Goal: Information Seeking & Learning: Learn about a topic

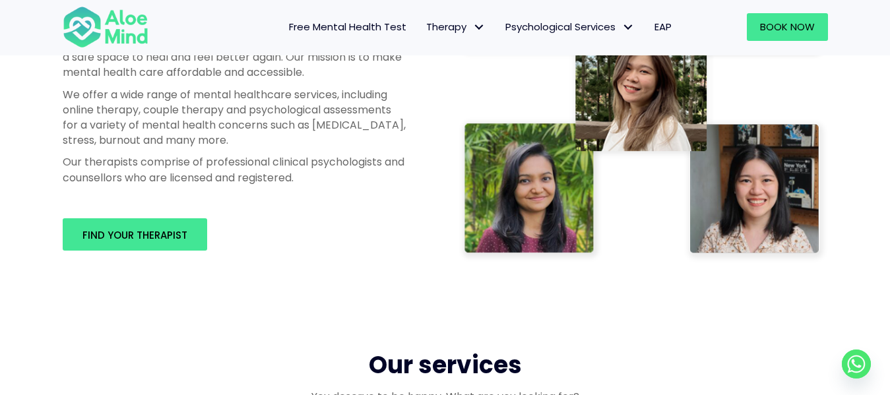
scroll to position [789, 0]
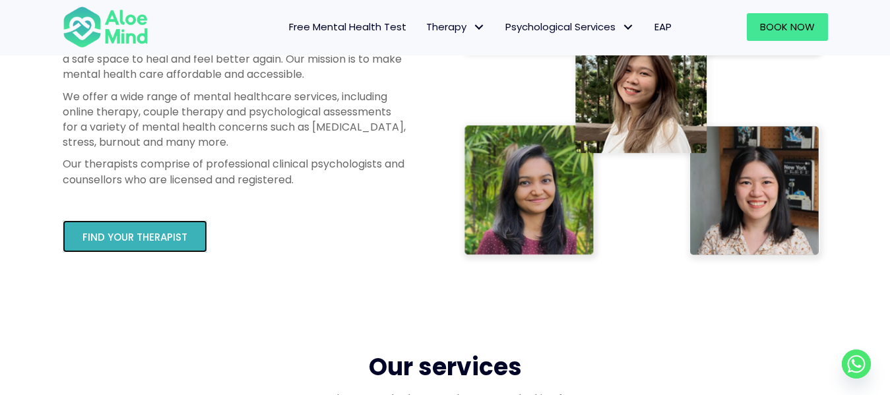
click at [116, 234] on span "Find your therapist" at bounding box center [134, 237] width 105 height 14
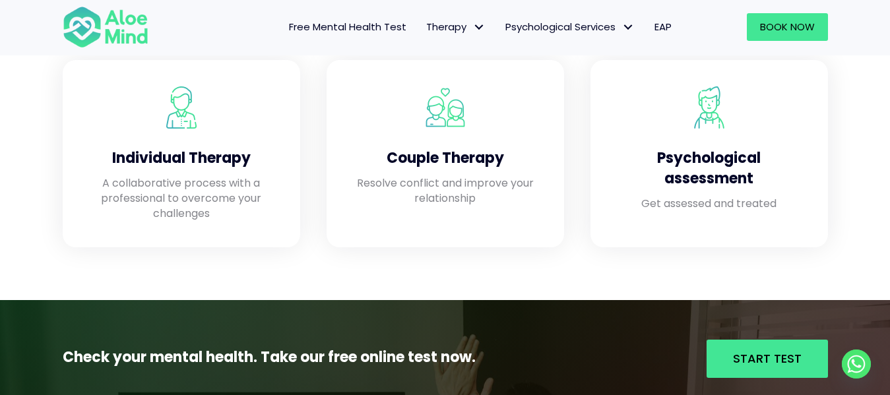
scroll to position [1185, 0]
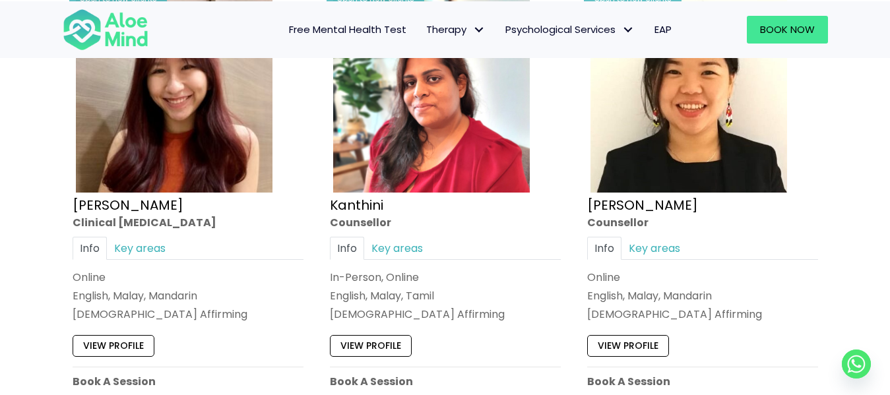
scroll to position [2328, 0]
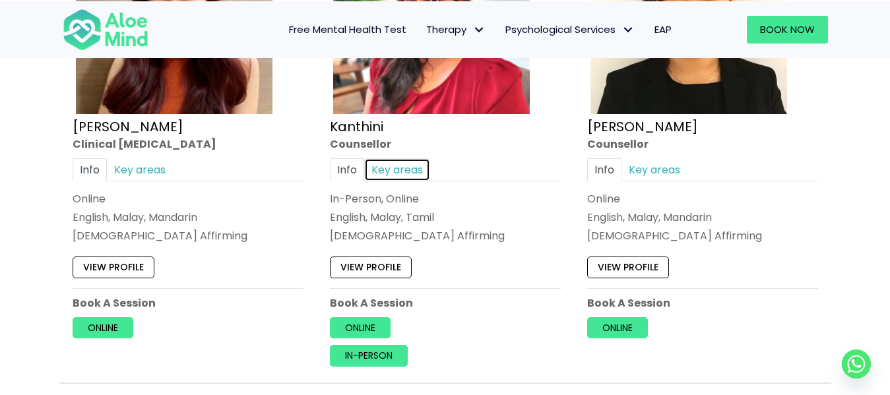
click at [396, 175] on link "Key areas" at bounding box center [397, 169] width 66 height 23
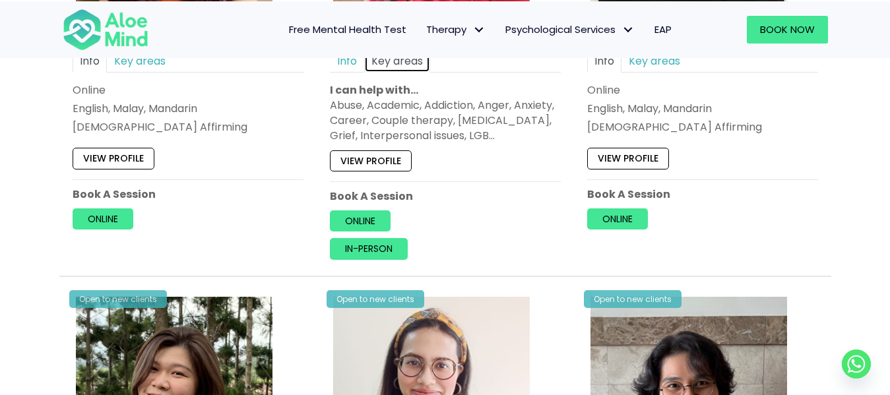
scroll to position [2460, 0]
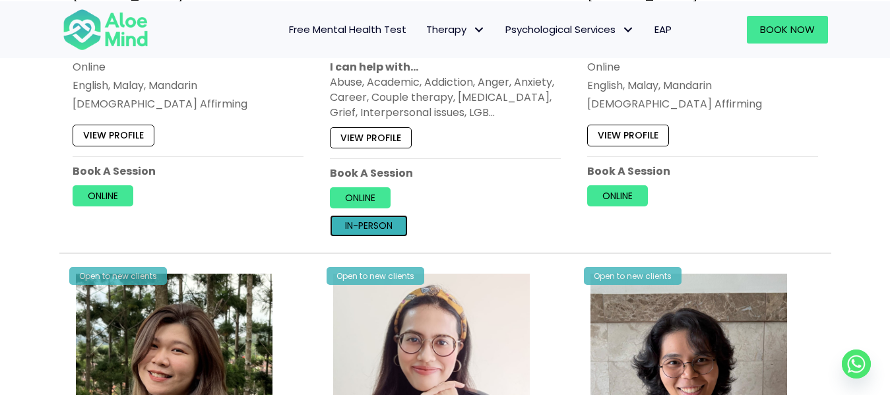
click at [379, 227] on link "In-person" at bounding box center [369, 225] width 78 height 21
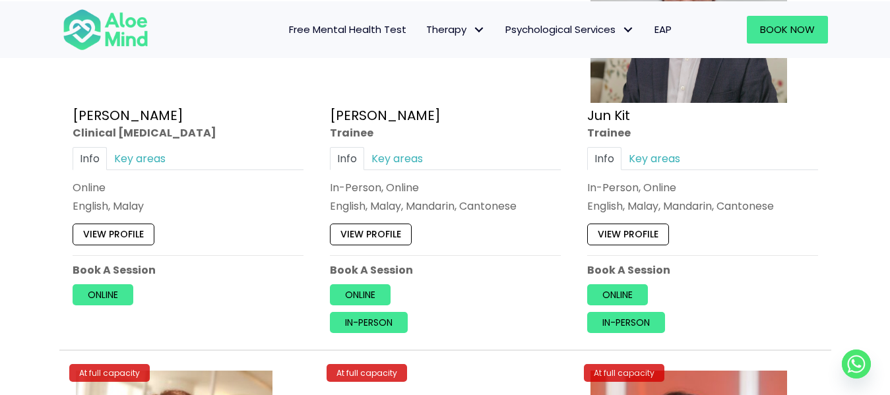
scroll to position [4307, 0]
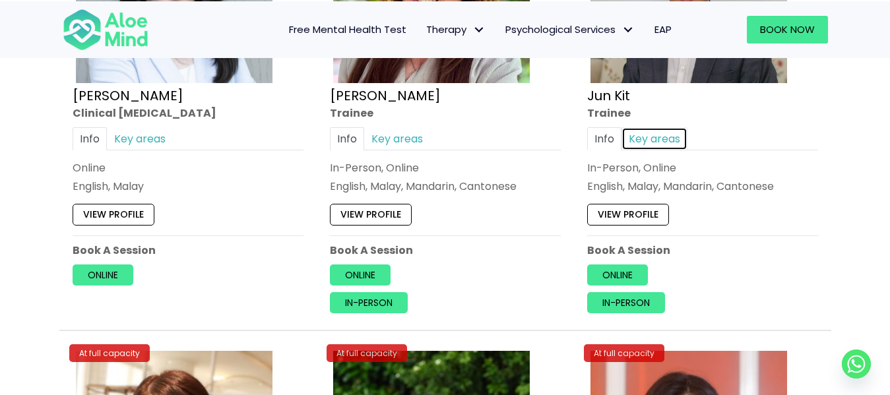
click at [650, 139] on link "Key areas" at bounding box center [654, 138] width 66 height 23
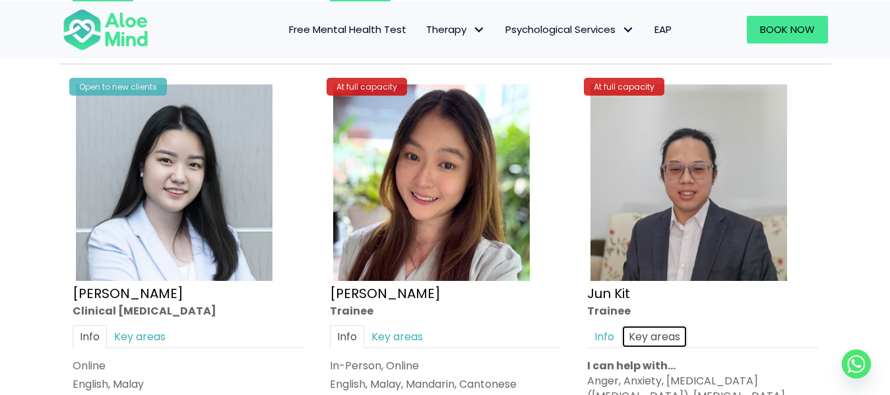
scroll to position [4175, 0]
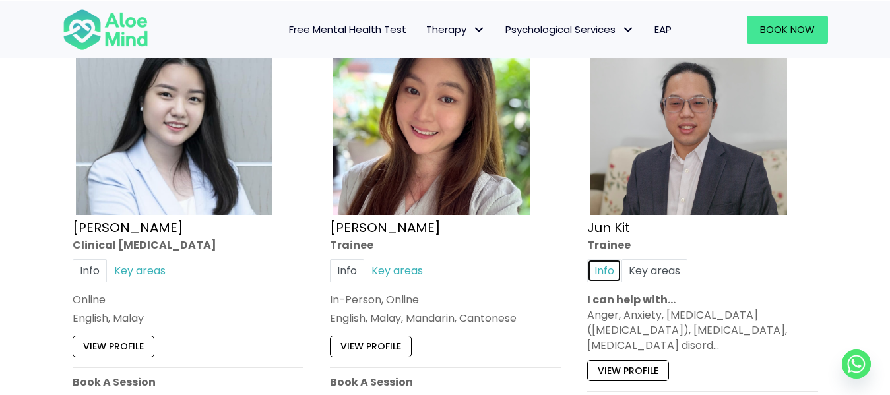
click at [599, 265] on link "Info" at bounding box center [604, 270] width 34 height 23
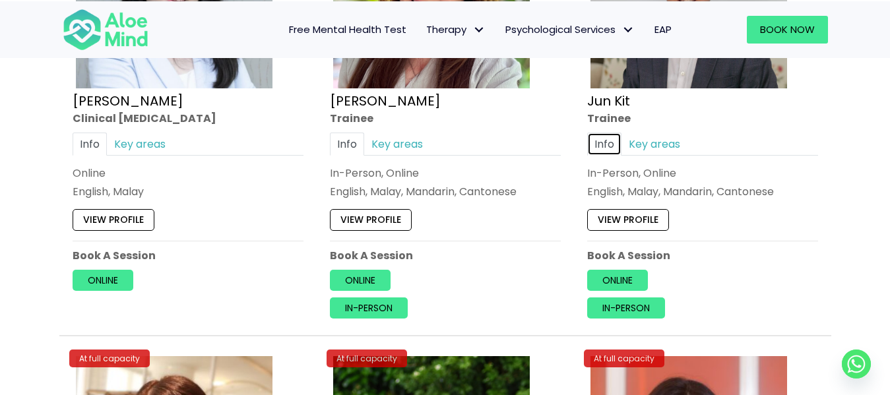
scroll to position [4307, 0]
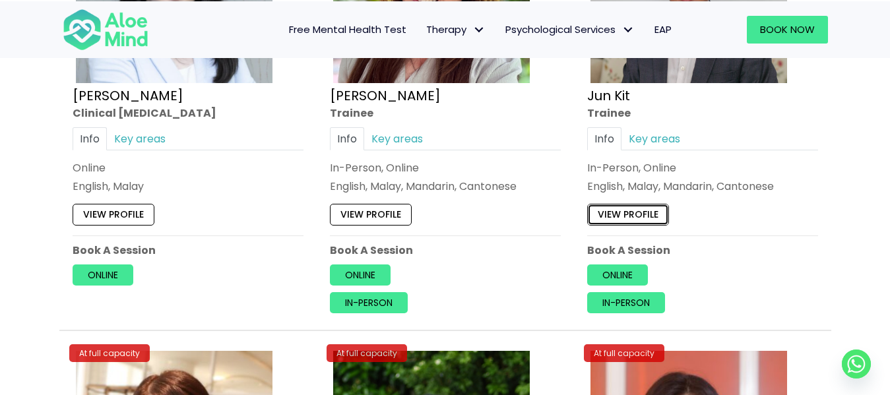
click at [628, 218] on link "View profile" at bounding box center [628, 214] width 82 height 21
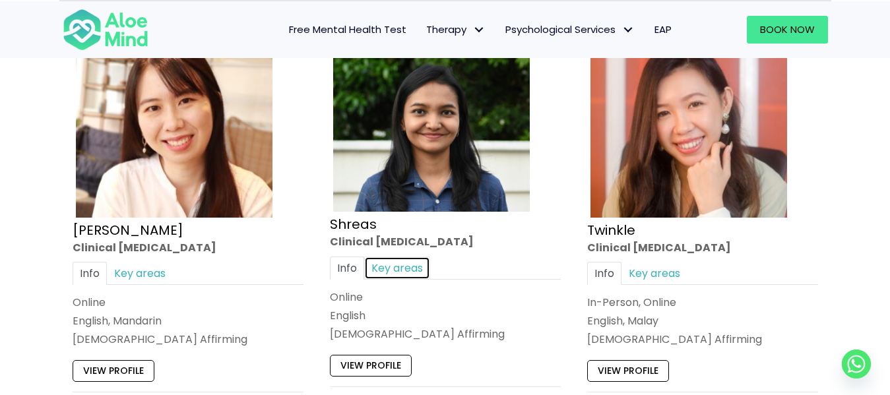
click at [394, 267] on link "Key areas" at bounding box center [397, 268] width 66 height 23
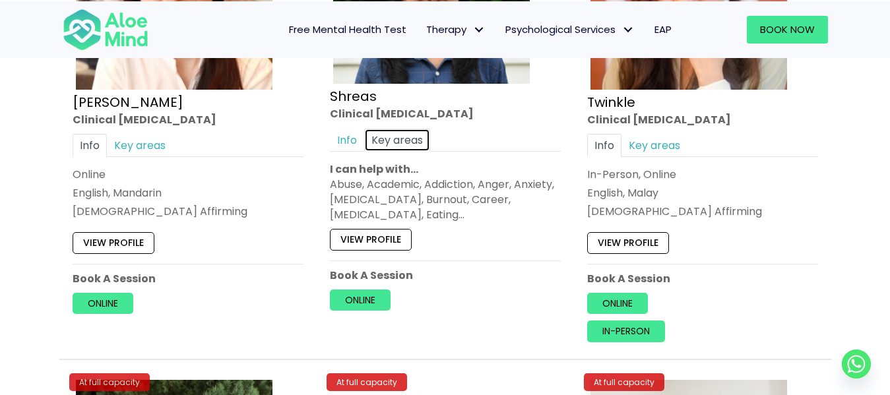
scroll to position [4769, 0]
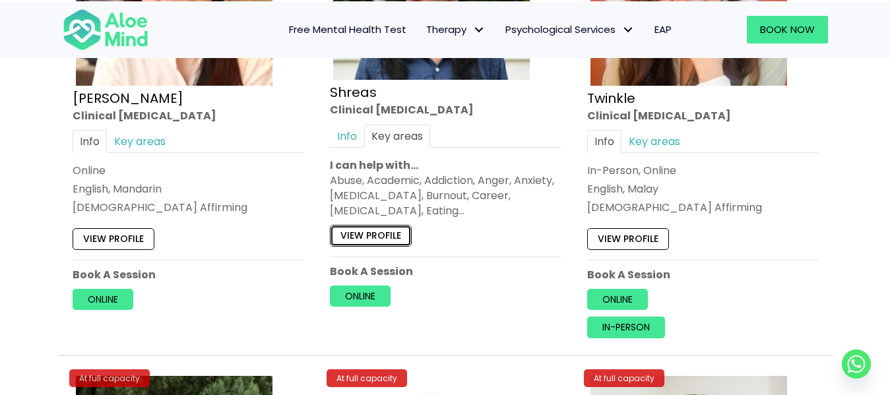
click at [388, 236] on link "View profile" at bounding box center [371, 236] width 82 height 21
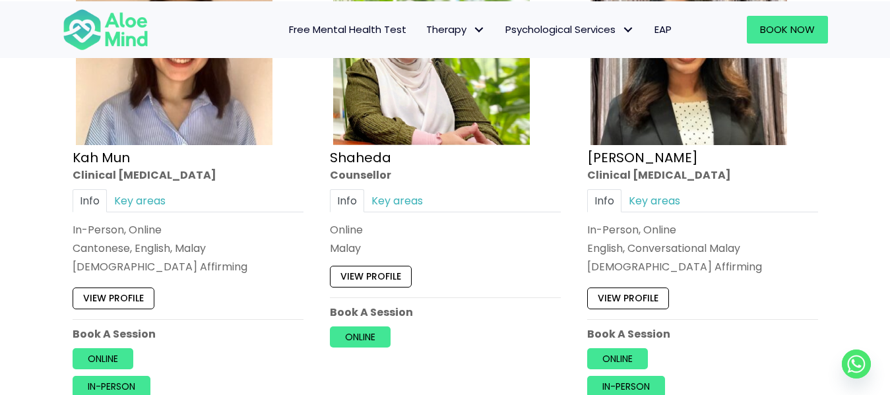
scroll to position [811, 0]
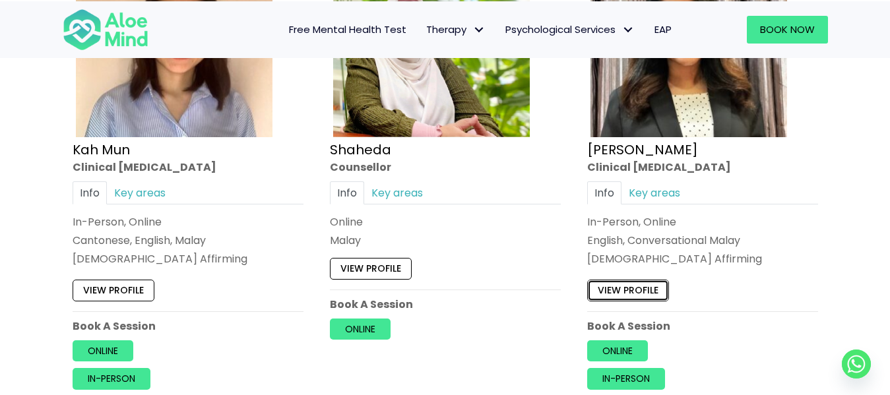
click at [624, 291] on link "View profile" at bounding box center [628, 290] width 82 height 21
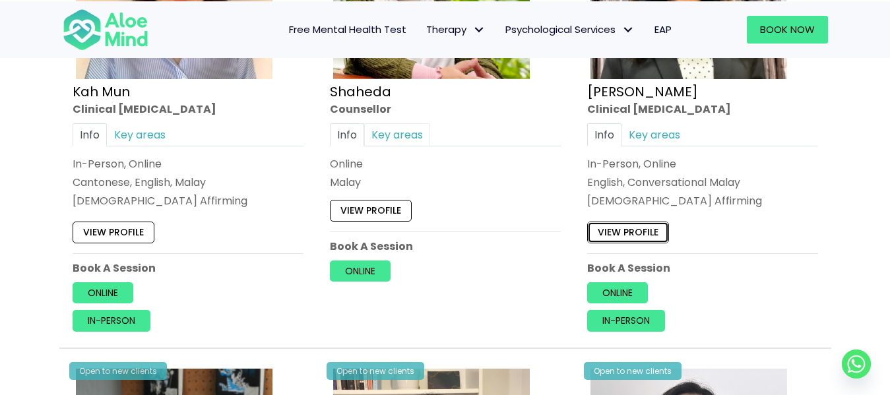
scroll to position [1009, 0]
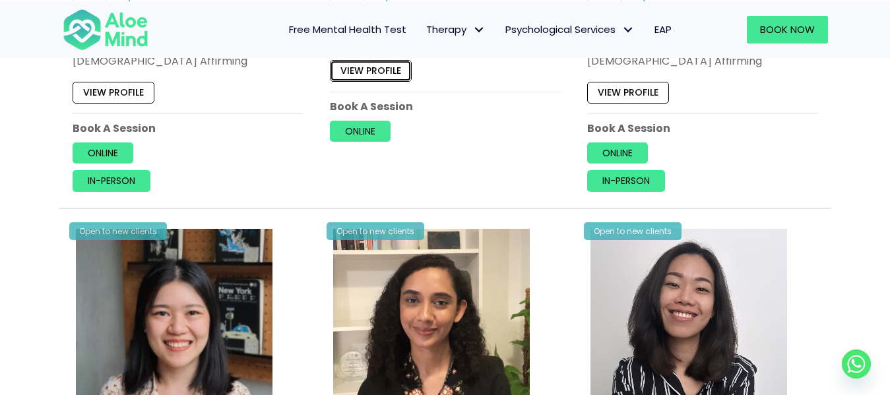
click at [377, 67] on link "View profile" at bounding box center [371, 70] width 82 height 21
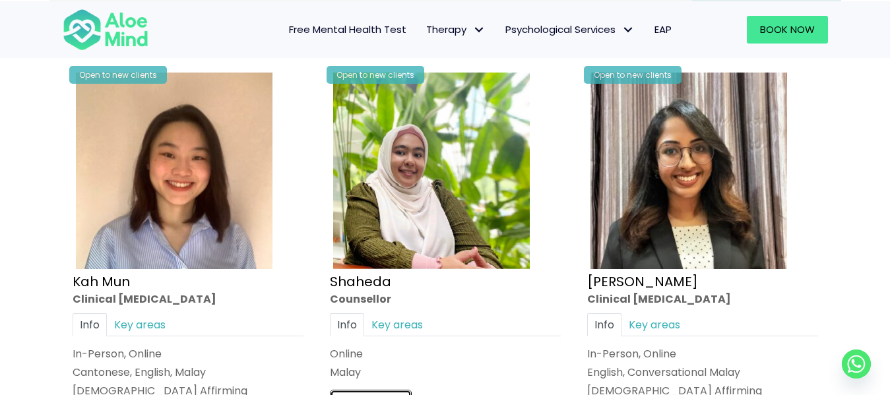
scroll to position [745, 0]
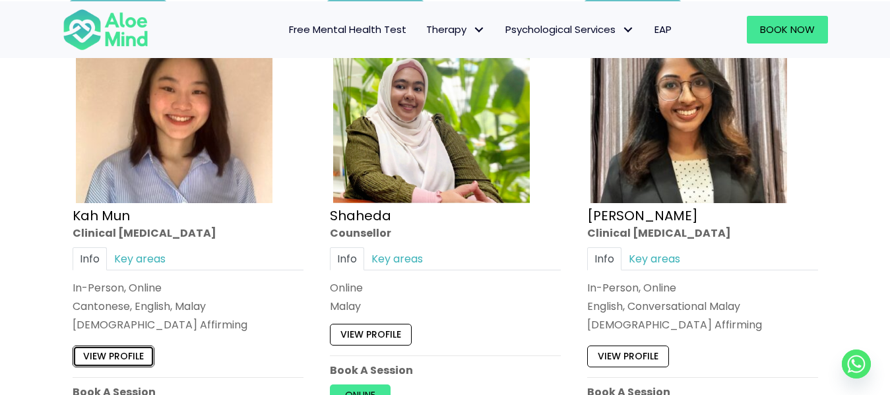
click at [139, 348] on link "View profile" at bounding box center [114, 356] width 82 height 21
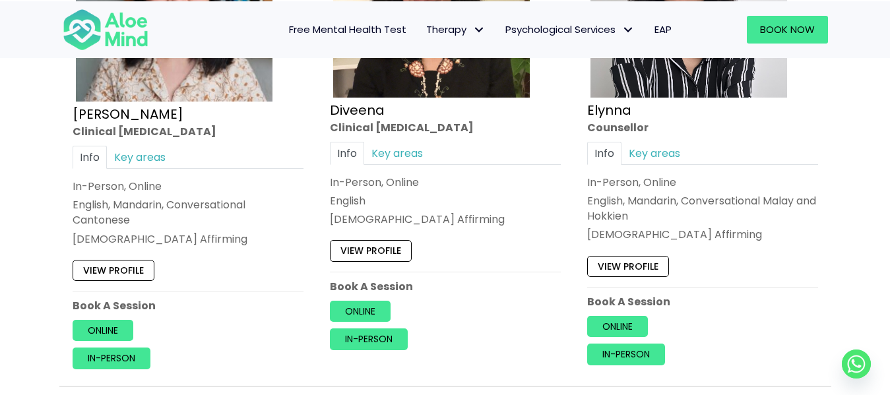
scroll to position [1339, 0]
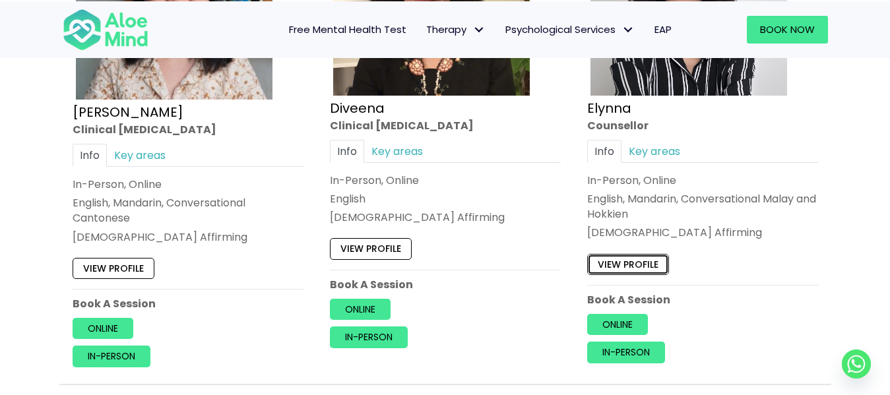
click at [635, 266] on link "View profile" at bounding box center [628, 264] width 82 height 21
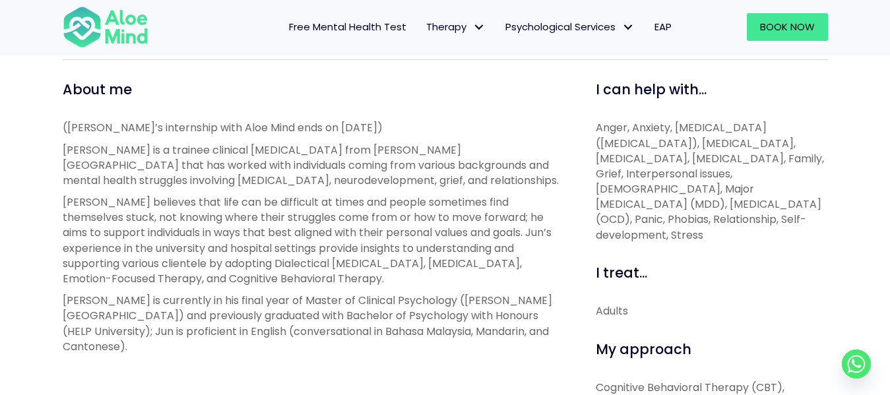
scroll to position [462, 0]
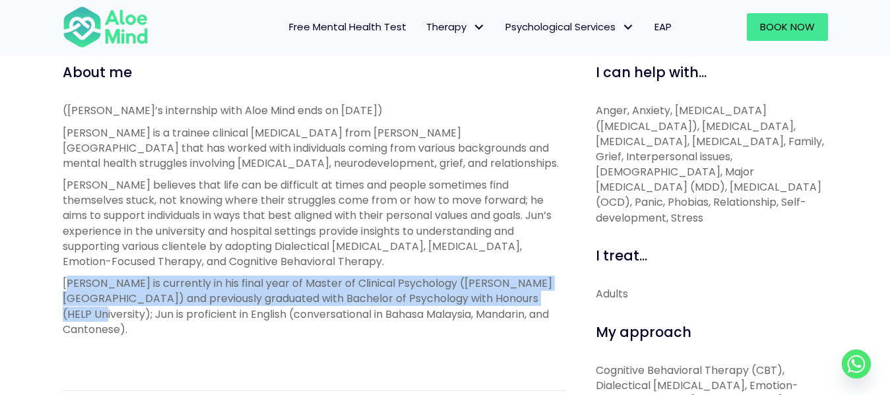
drag, startPoint x: 69, startPoint y: 283, endPoint x: 511, endPoint y: 303, distance: 442.4
click at [525, 302] on p "[PERSON_NAME] is currently in his final year of Master of Clinical Psychology (…" at bounding box center [314, 306] width 503 height 61
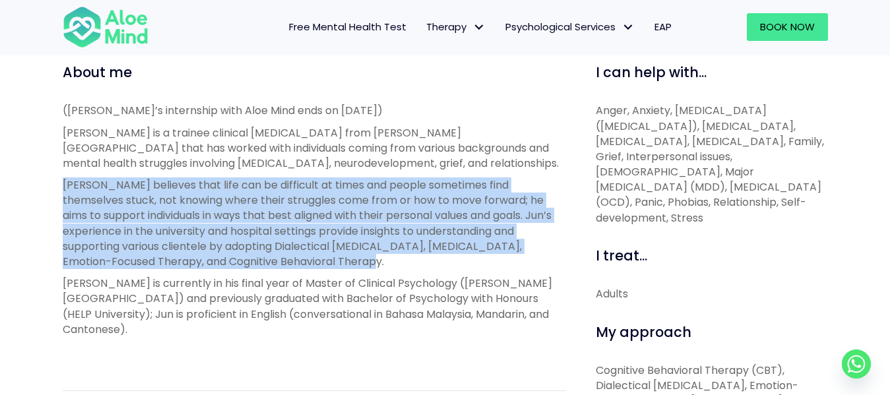
drag, startPoint x: 61, startPoint y: 186, endPoint x: 555, endPoint y: 256, distance: 499.0
click at [555, 256] on div "About me ([PERSON_NAME]’s internship with Aloe Mind ends on [DATE]) [PERSON_NAM…" at bounding box center [314, 307] width 523 height 489
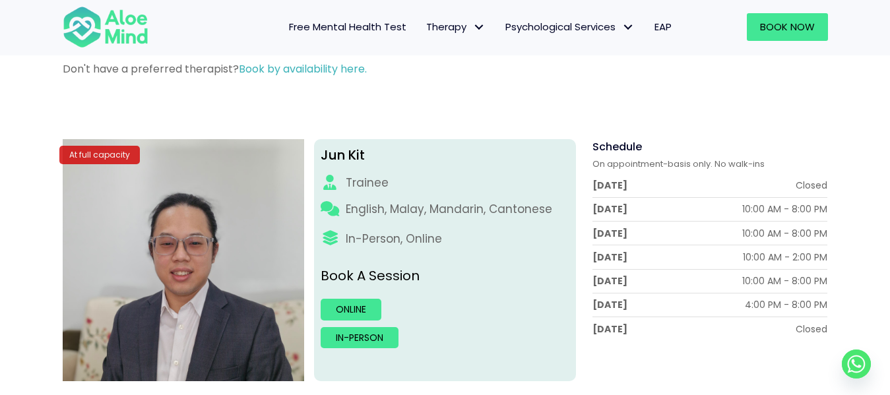
scroll to position [66, 0]
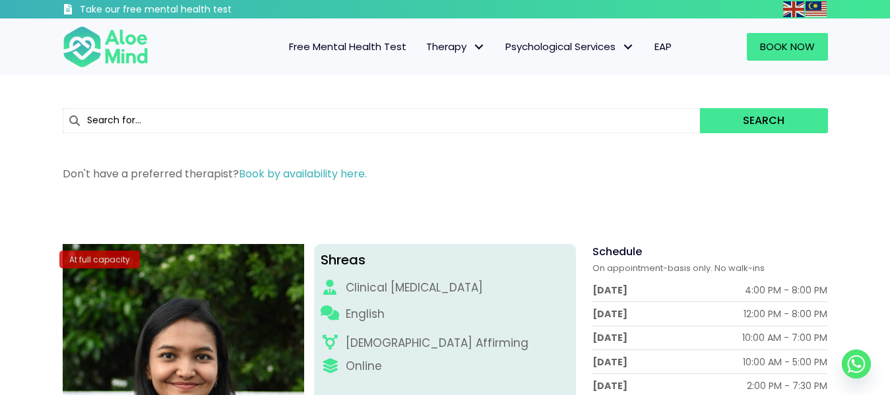
click at [367, 39] on link "Free Mental Health Test" at bounding box center [347, 47] width 137 height 28
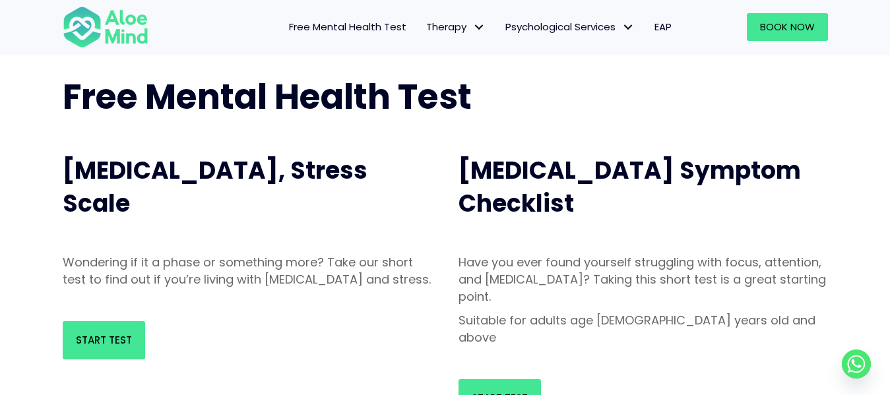
scroll to position [132, 0]
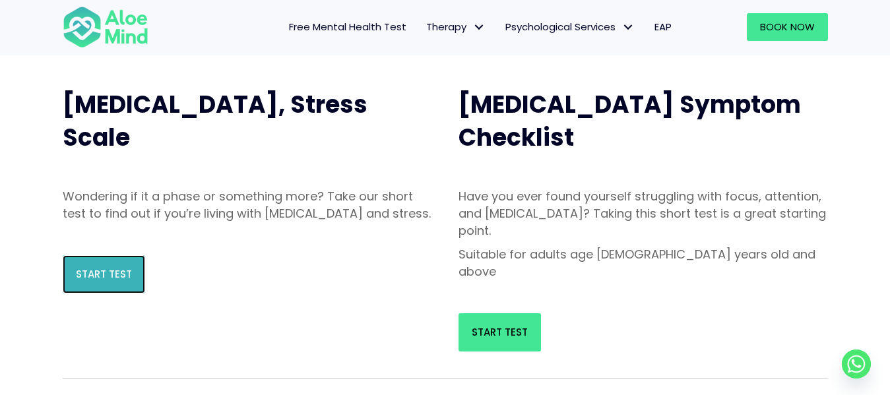
click at [107, 281] on span "Start Test" at bounding box center [104, 274] width 56 height 14
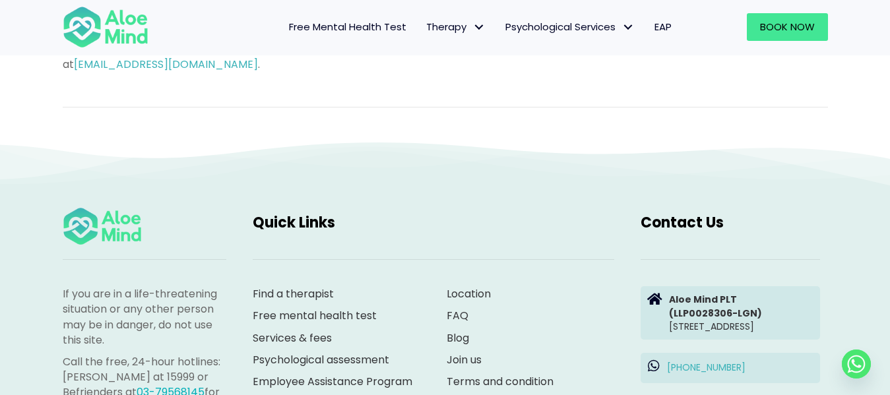
scroll to position [1121, 0]
click at [465, 352] on link "Join us" at bounding box center [464, 359] width 35 height 15
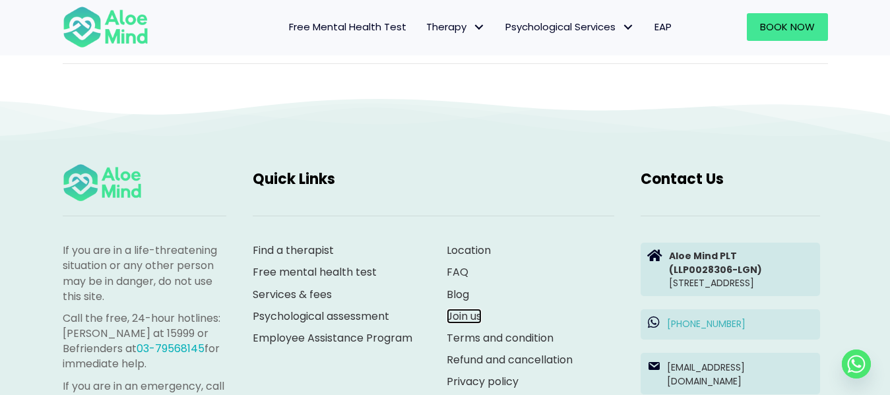
scroll to position [1224, 0]
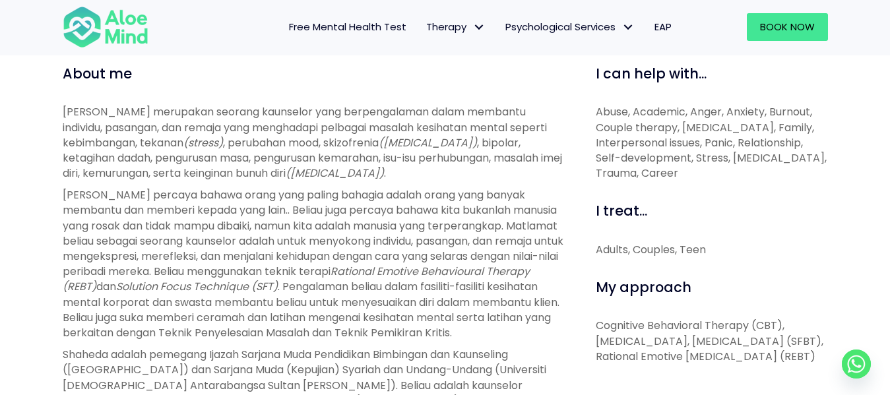
scroll to position [462, 0]
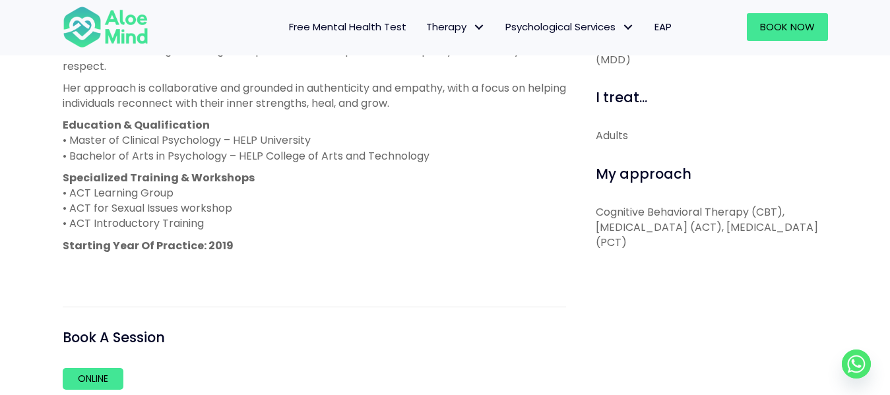
scroll to position [594, 0]
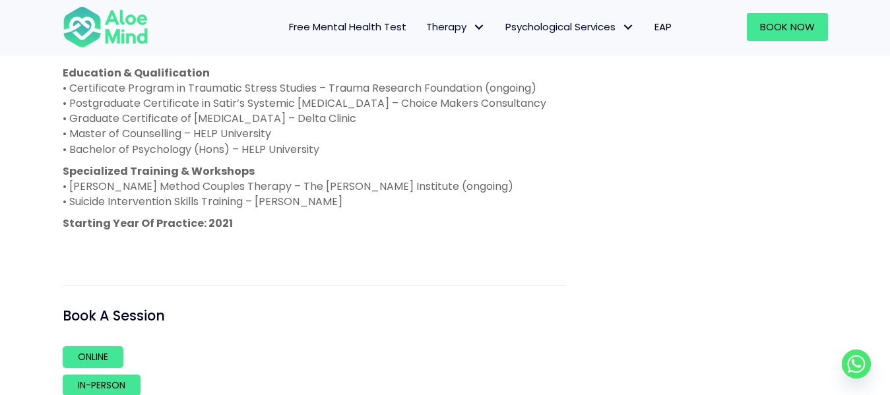
scroll to position [792, 0]
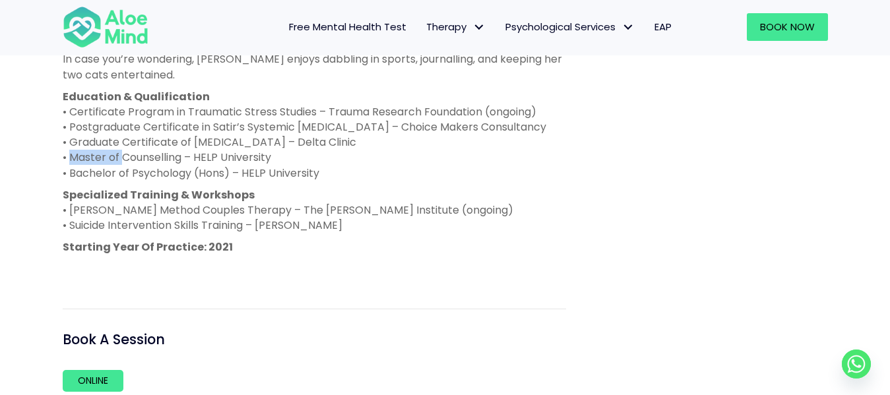
drag, startPoint x: 69, startPoint y: 154, endPoint x: 121, endPoint y: 160, distance: 53.0
click at [121, 160] on p "Education & Qualification • Certificate Program in Traumatic Stress Studies – T…" at bounding box center [314, 135] width 503 height 92
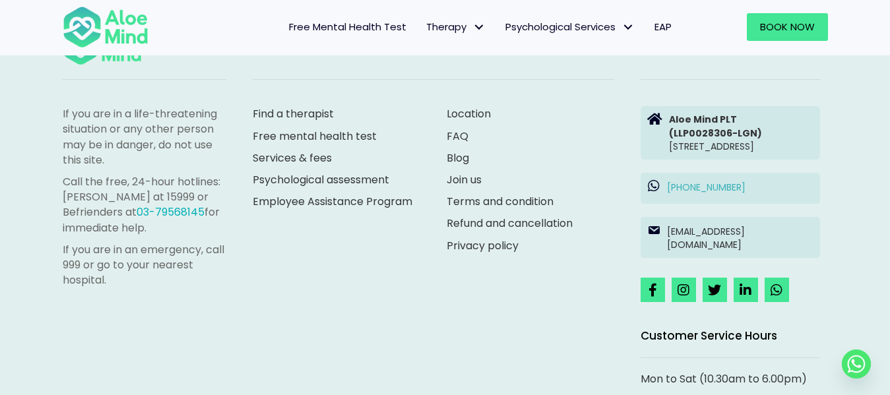
scroll to position [1055, 0]
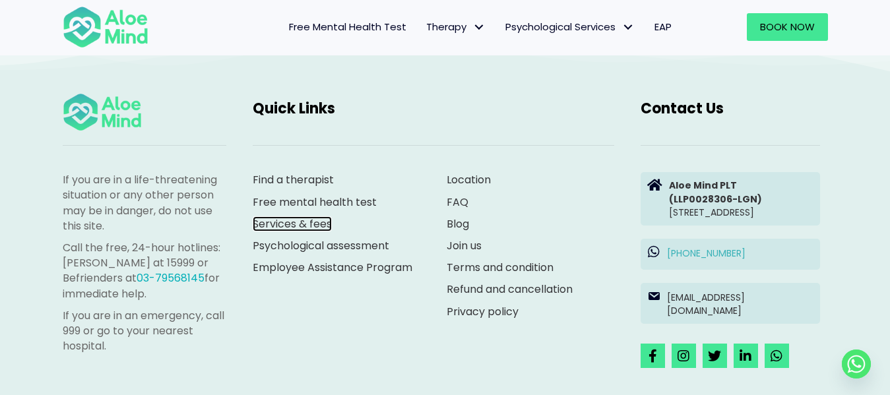
click at [296, 216] on link "Services & fees" at bounding box center [292, 223] width 79 height 15
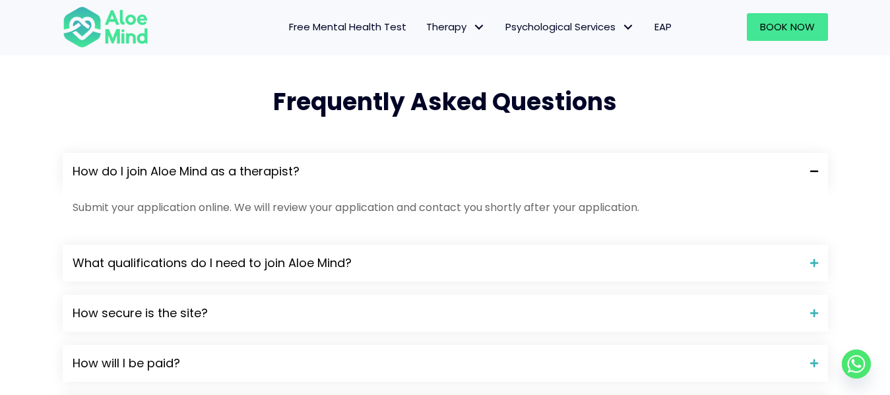
scroll to position [1187, 0]
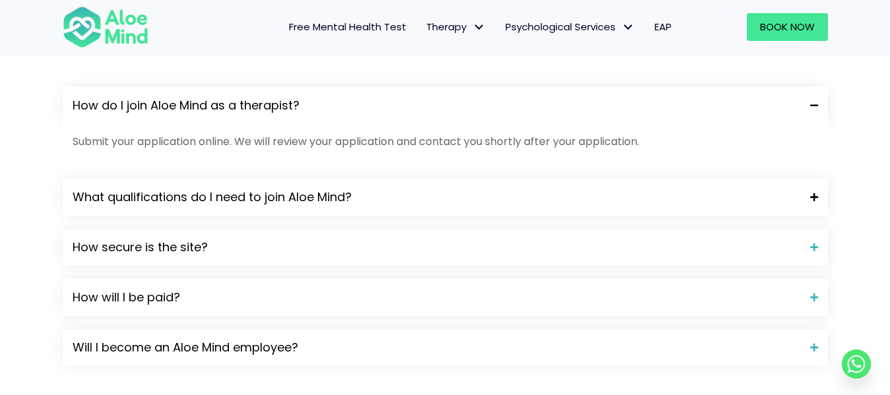
click at [350, 195] on span "What qualifications do I need to join Aloe Mind?" at bounding box center [437, 197] width 728 height 17
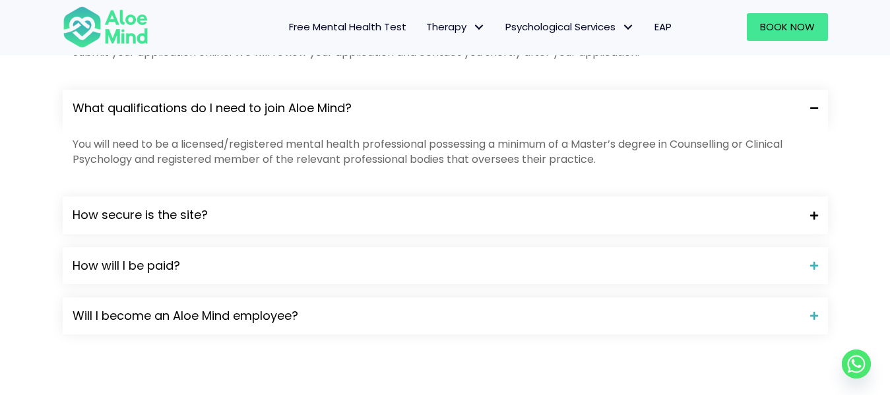
scroll to position [1253, 0]
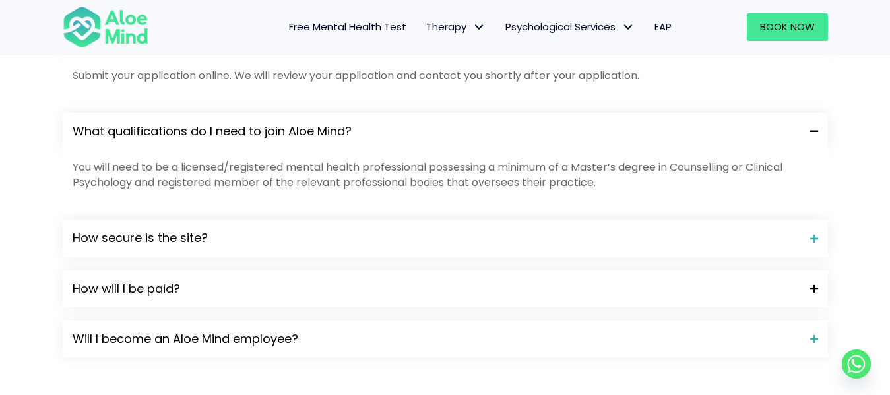
click at [255, 294] on span "How will I be paid?" at bounding box center [437, 288] width 728 height 17
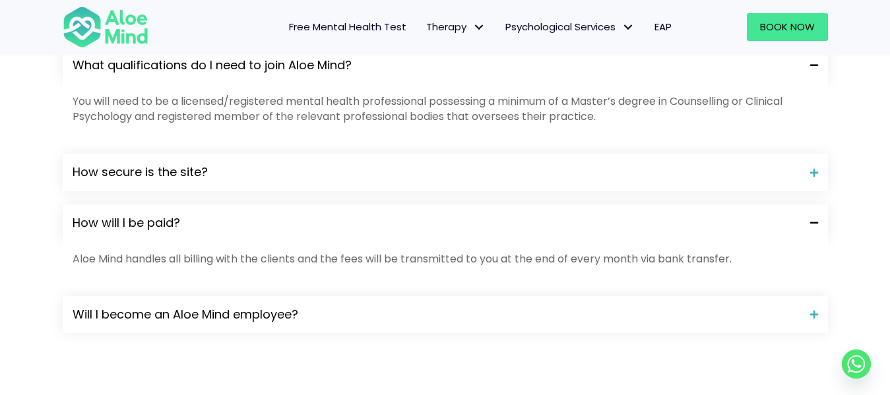
scroll to position [1385, 0]
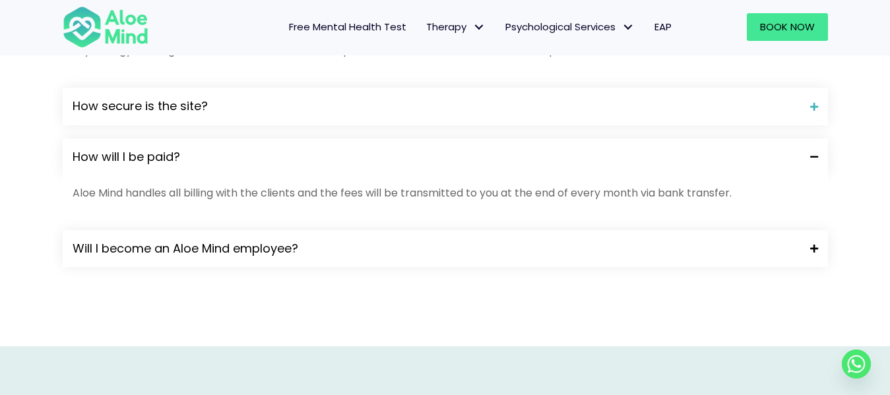
click at [377, 253] on span "Will I become an Aloe Mind employee?" at bounding box center [437, 248] width 728 height 17
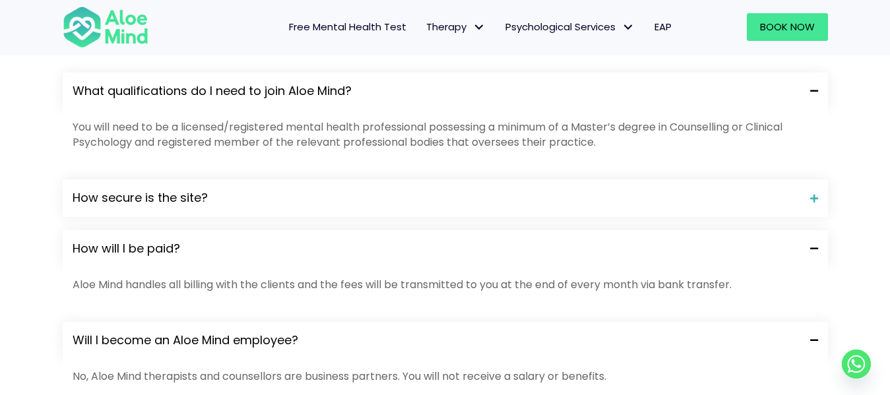
scroll to position [1253, 0]
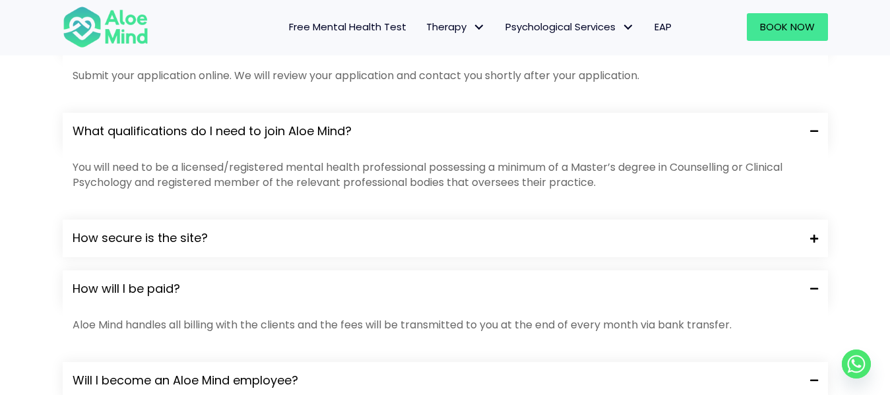
click at [241, 244] on span "How secure is the site?" at bounding box center [437, 238] width 728 height 17
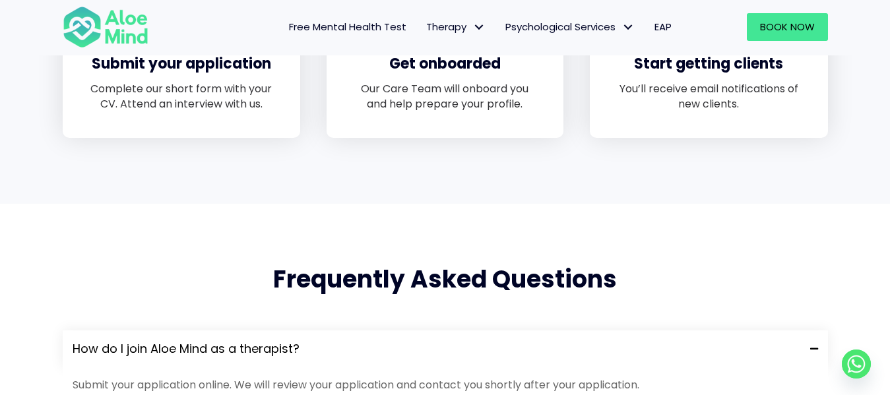
scroll to position [792, 0]
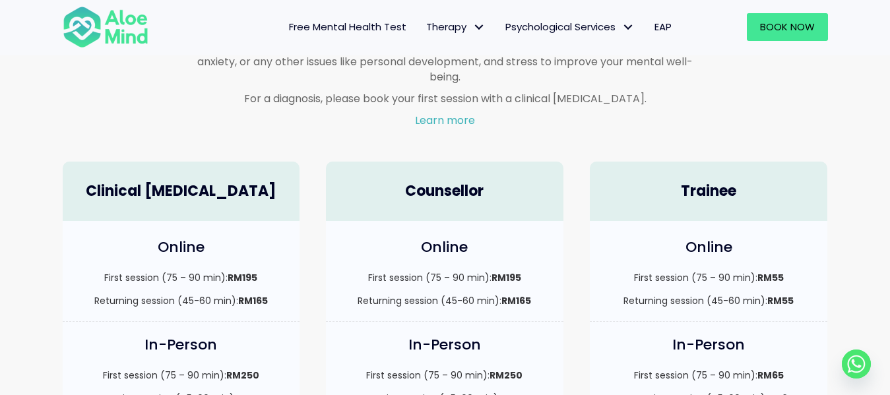
scroll to position [792, 0]
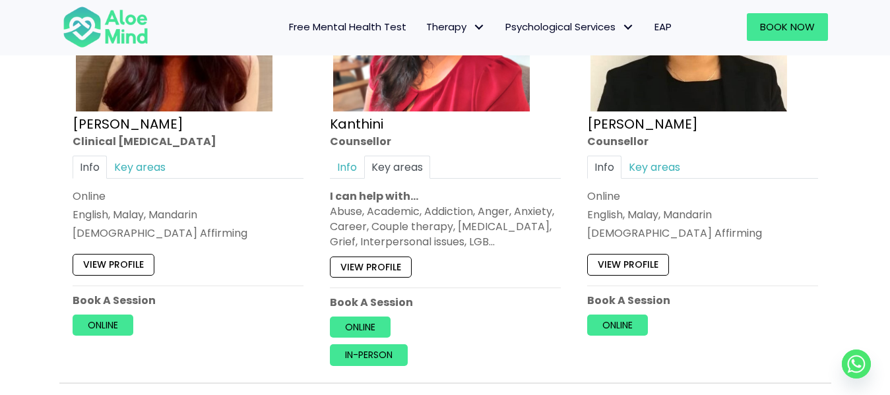
click at [348, 20] on span "Free Mental Health Test" at bounding box center [347, 27] width 117 height 14
